Goal: Navigation & Orientation: Find specific page/section

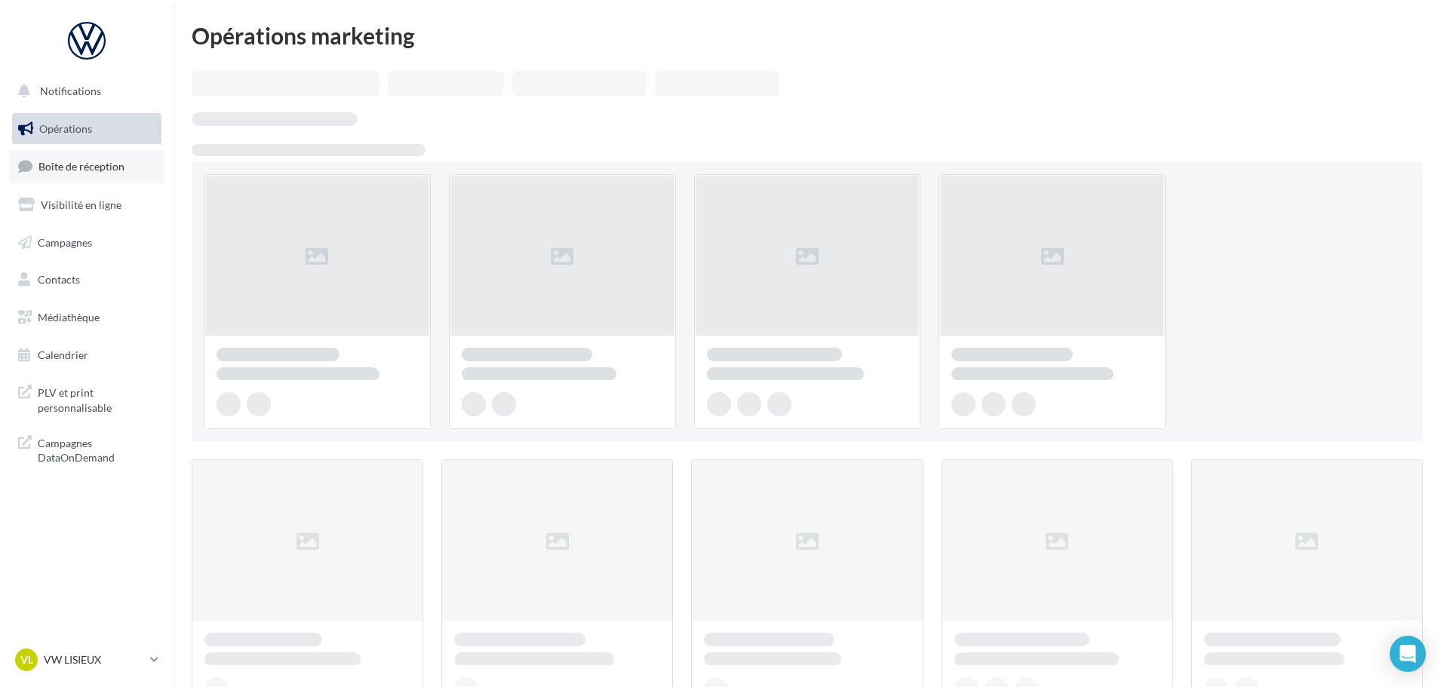
click at [87, 172] on span "Boîte de réception" at bounding box center [81, 166] width 86 height 13
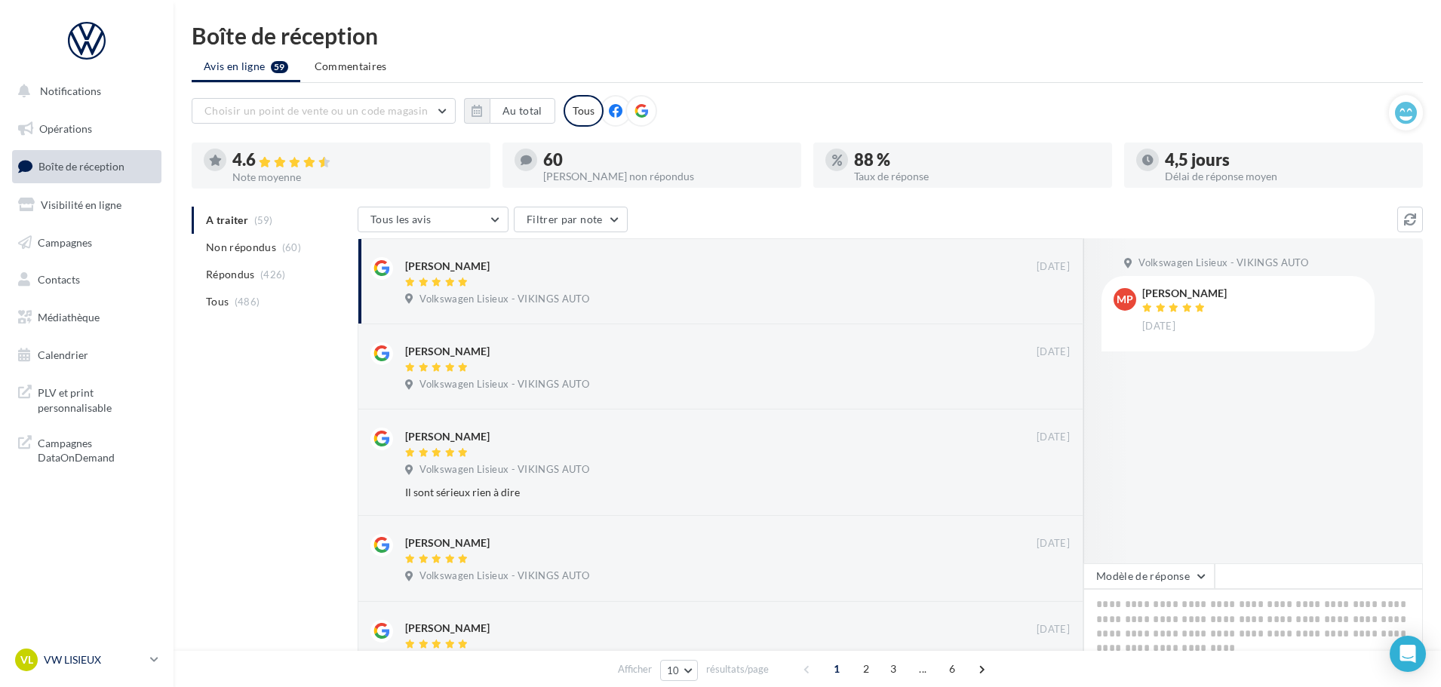
click at [72, 659] on p "VW LISIEUX" at bounding box center [94, 660] width 100 height 15
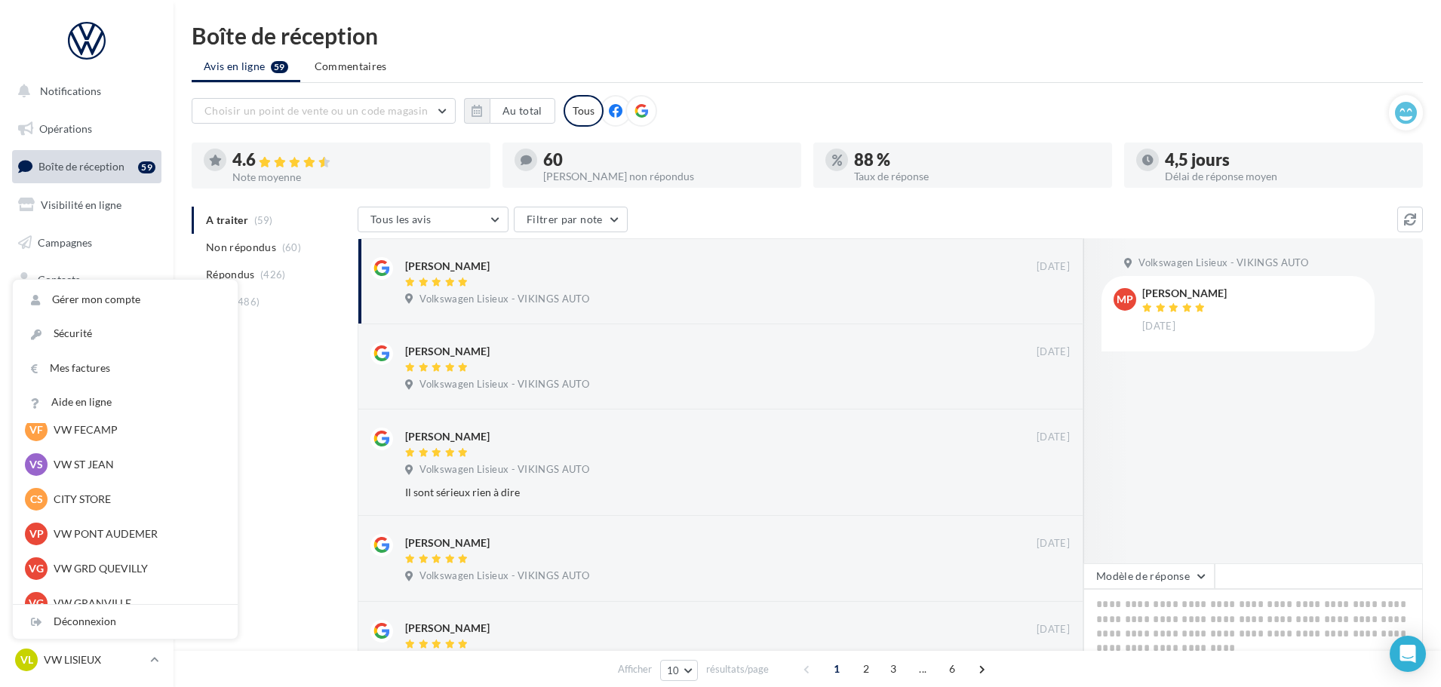
scroll to position [302, 0]
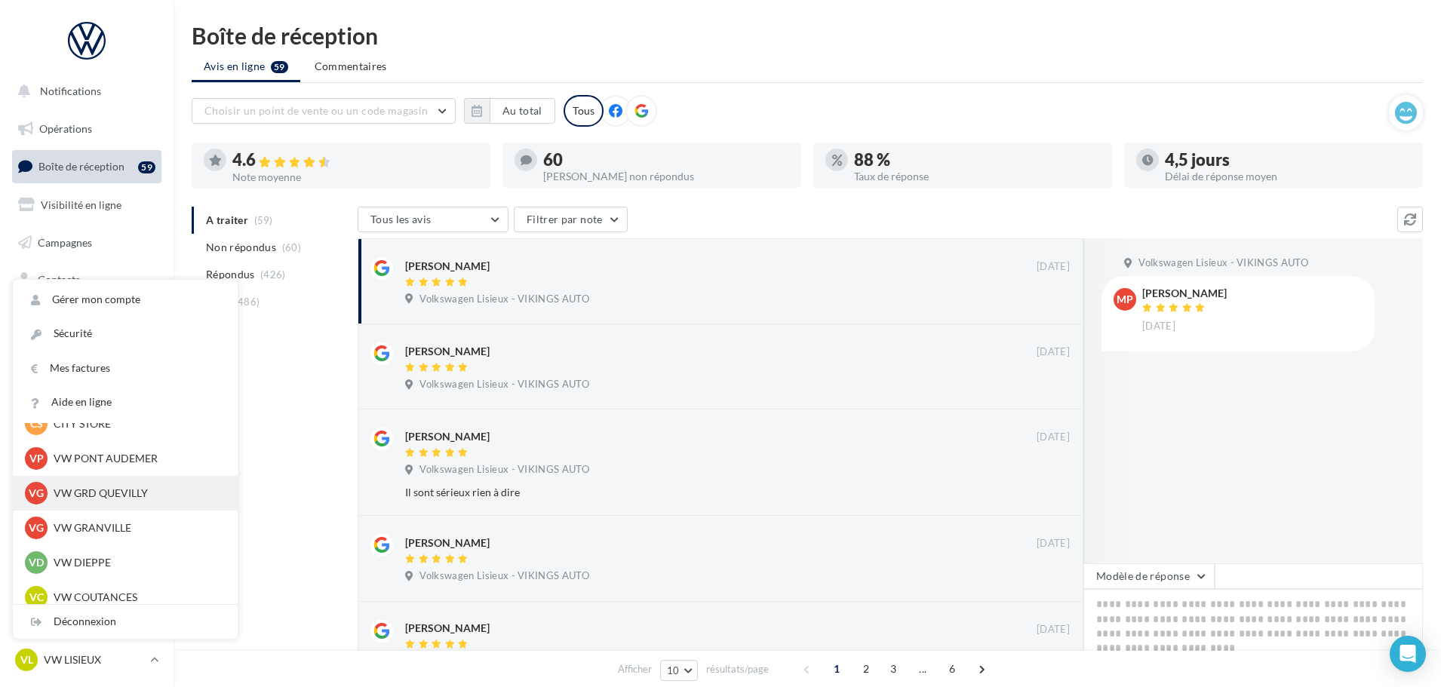
click at [98, 497] on p "VW GRD QUEVILLY" at bounding box center [137, 493] width 166 height 15
